Goal: Navigation & Orientation: Find specific page/section

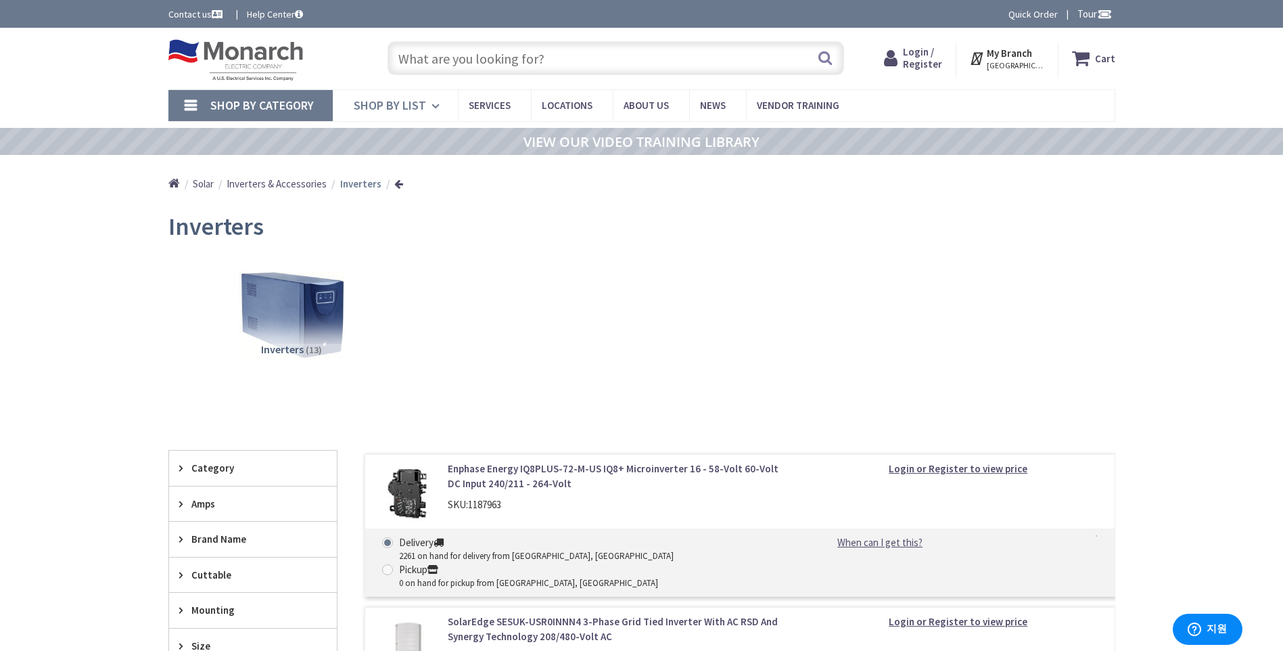
click at [434, 107] on icon at bounding box center [438, 106] width 13 height 30
click at [493, 106] on span "Services" at bounding box center [490, 105] width 42 height 13
